Goal: Navigation & Orientation: Find specific page/section

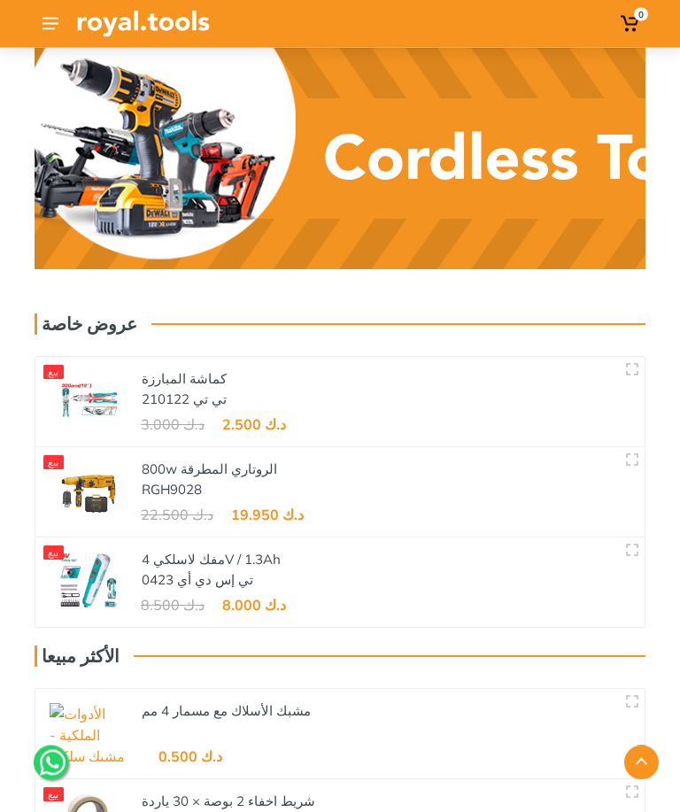
scroll to position [2461, 0]
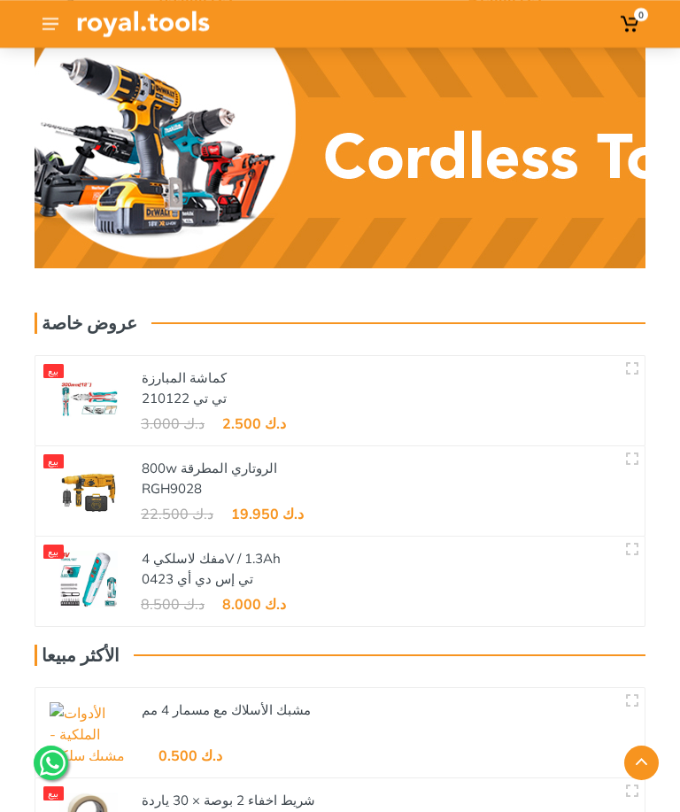
click at [94, 461] on img at bounding box center [89, 490] width 78 height 58
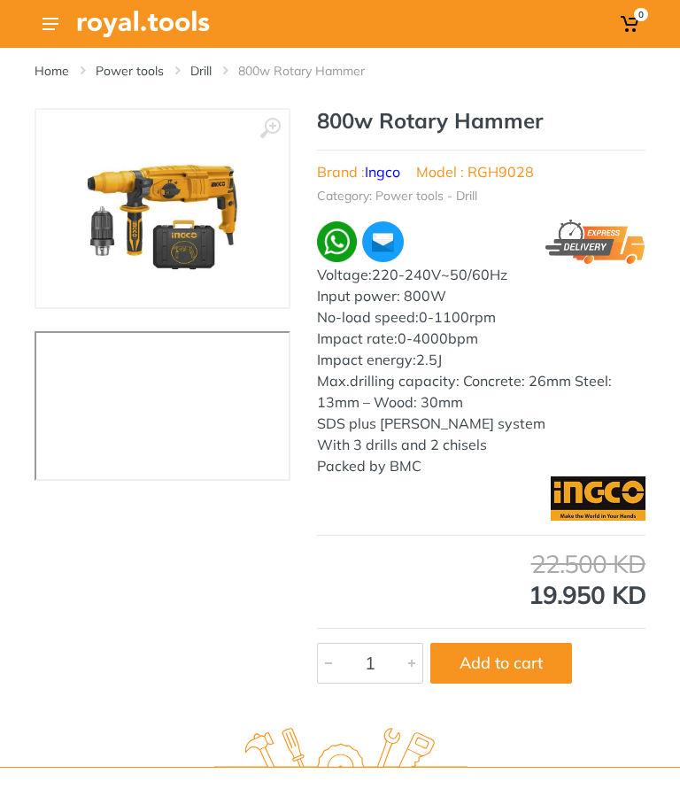
click at [346, 68] on li "800w Rotary Hammer" at bounding box center [314, 71] width 153 height 18
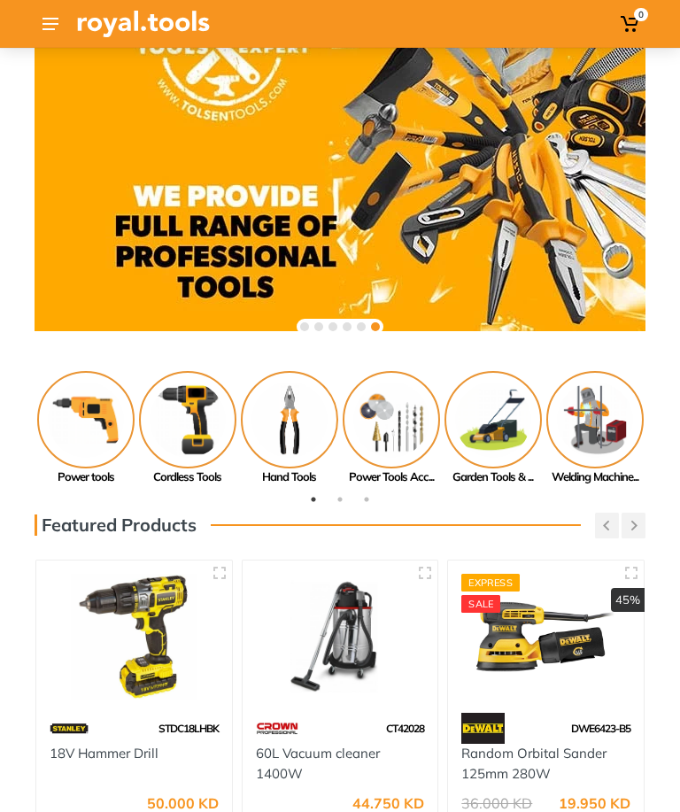
scroll to position [65, 0]
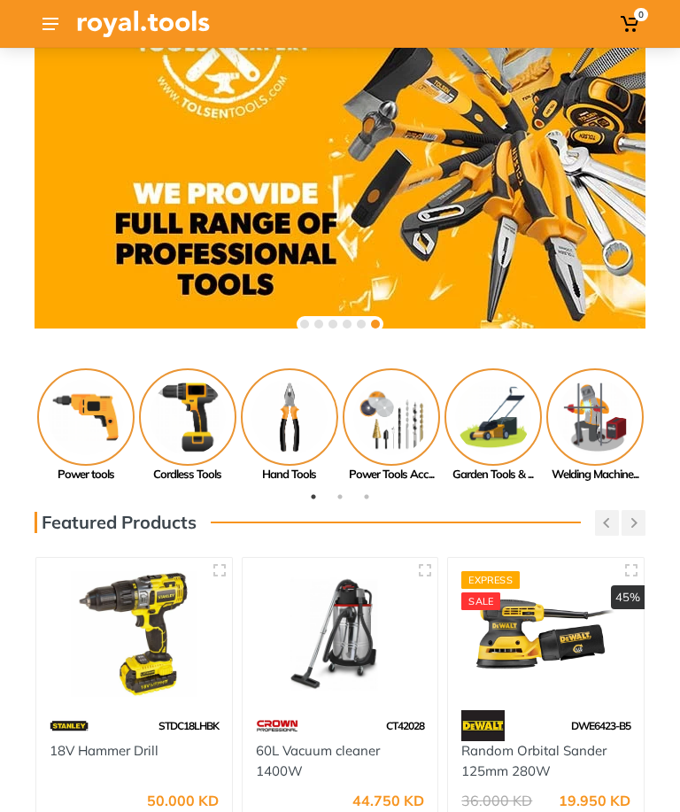
click at [583, 419] on img at bounding box center [595, 417] width 97 height 97
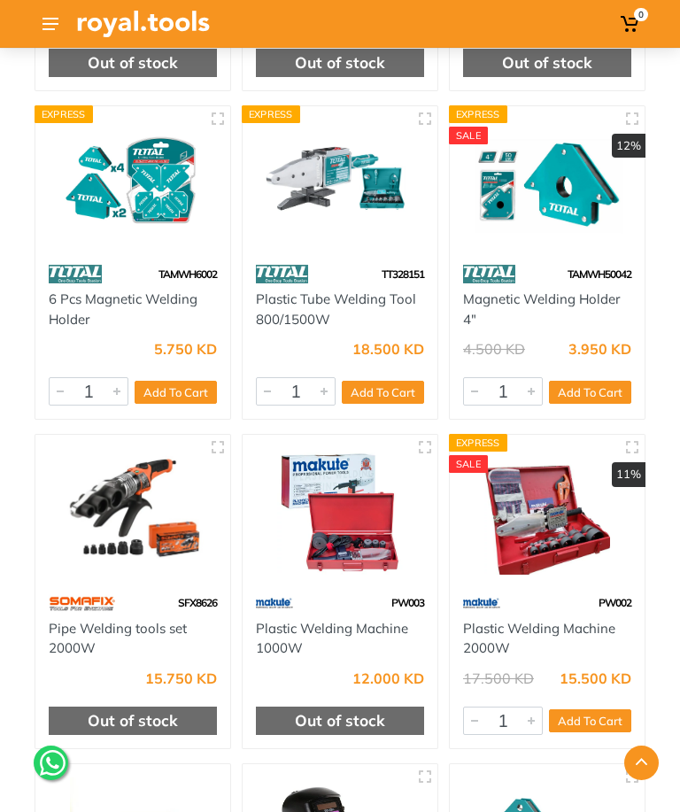
scroll to position [5690, 0]
